Goal: Browse casually: Explore the website without a specific task or goal

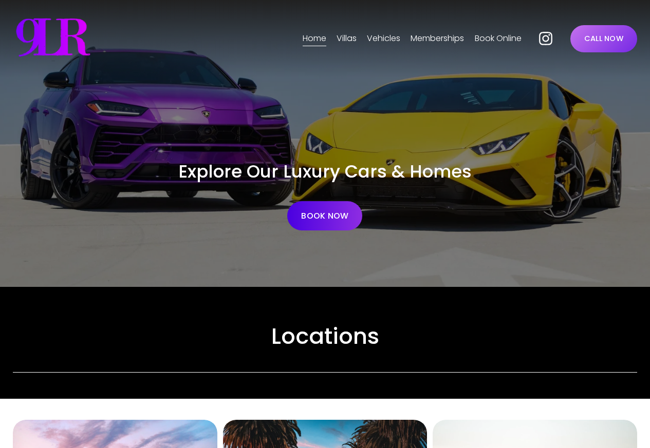
click at [52, 145] on div "Explore Our Luxury Cars & Homes BOOK NOW" at bounding box center [325, 183] width 650 height 210
click at [52, 157] on div "Explore Our Luxury Cars & Homes BOOK NOW" at bounding box center [325, 183] width 650 height 210
